Goal: Information Seeking & Learning: Find specific fact

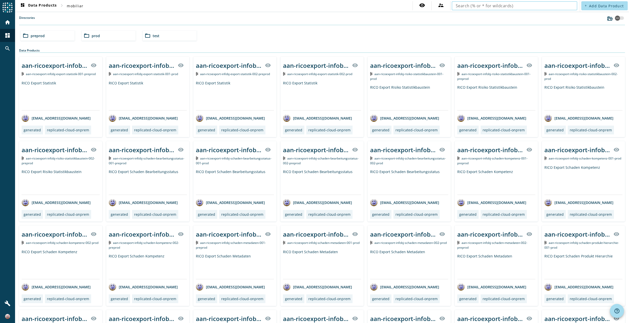
click at [532, 6] on input "text" at bounding box center [515, 6] width 118 height 6
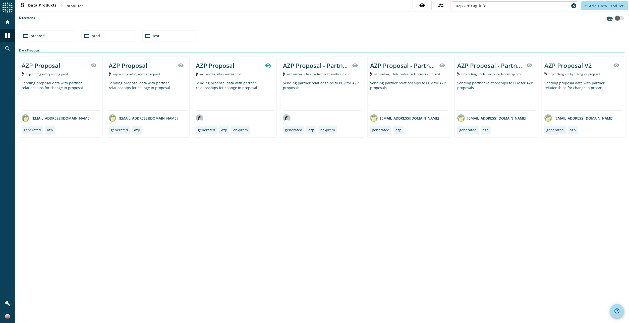
type input "azp-antrag-info"
click at [554, 66] on div "AZP Proposal V2" at bounding box center [568, 65] width 47 height 8
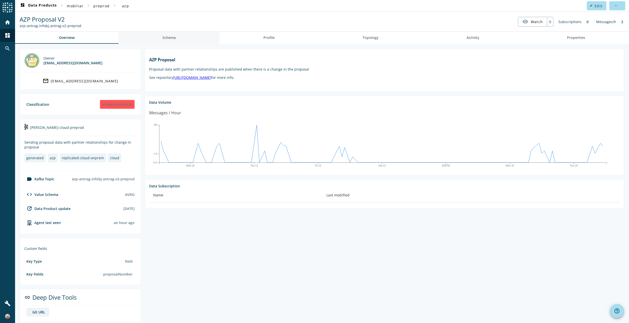
click at [166, 41] on span "Schema" at bounding box center [169, 38] width 13 height 12
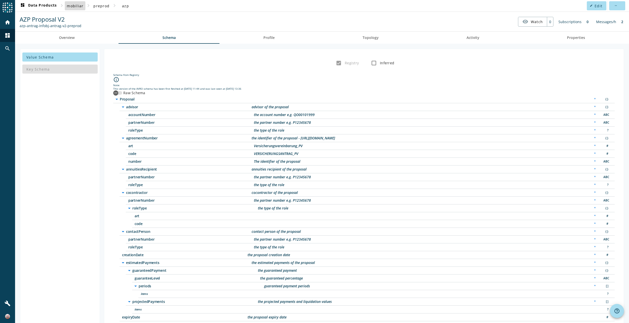
click at [69, 4] on span "mobiliar" at bounding box center [75, 6] width 17 height 5
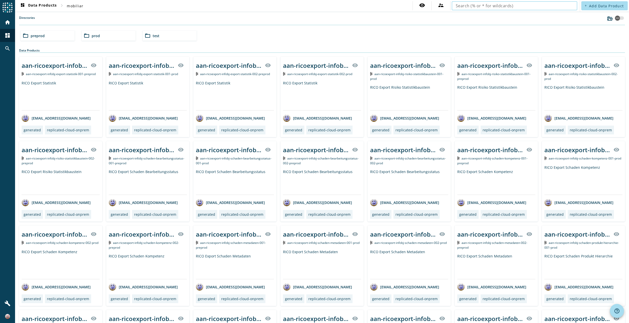
click at [532, 8] on input "text" at bounding box center [515, 6] width 118 height 6
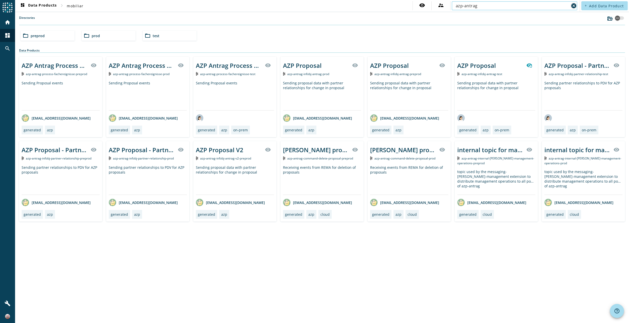
type input "azp-antrag"
